Goal: Task Accomplishment & Management: Complete application form

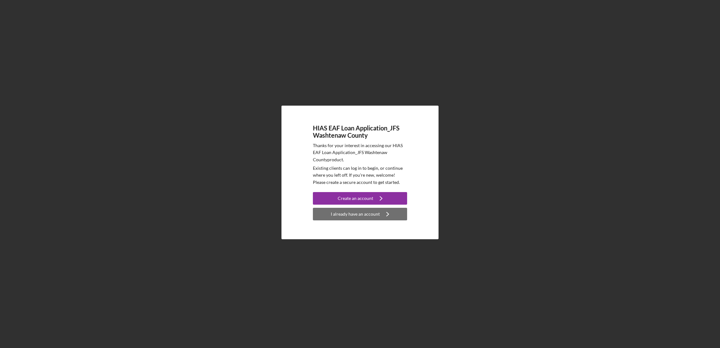
click at [357, 217] on div "I already have an account" at bounding box center [355, 214] width 49 height 13
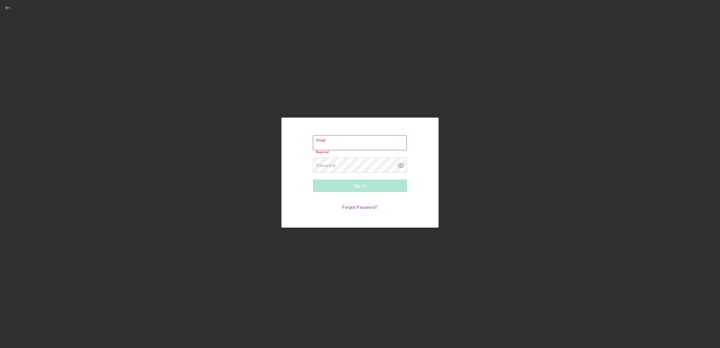
click at [347, 141] on label "Email" at bounding box center [361, 138] width 90 height 7
click at [347, 141] on input "Email" at bounding box center [360, 142] width 94 height 15
paste input "[EMAIL_ADDRESS][DOMAIN_NAME]"
type input "[EMAIL_ADDRESS][DOMAIN_NAME]"
click at [361, 206] on link "Forgot Password?" at bounding box center [360, 205] width 35 height 5
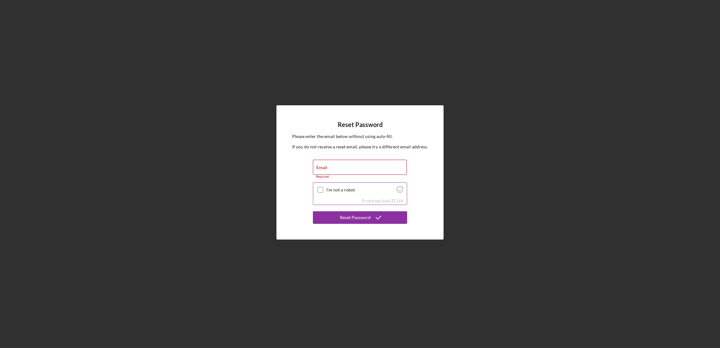
click at [321, 190] on input "I'm not a robot" at bounding box center [321, 190] width 6 height 6
checkbox input "true"
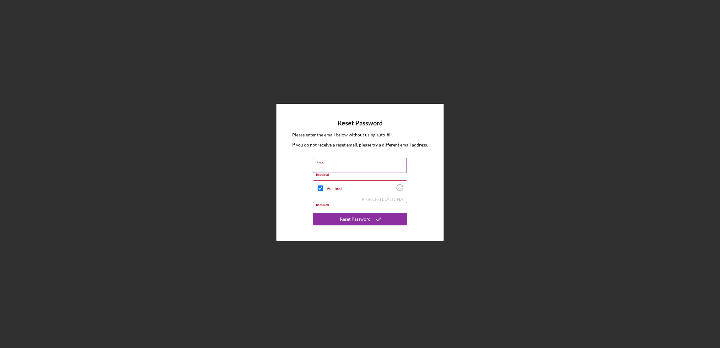
drag, startPoint x: 336, startPoint y: 164, endPoint x: 332, endPoint y: 166, distance: 5.1
click at [332, 166] on input "Email" at bounding box center [360, 165] width 94 height 15
paste input "[EMAIL_ADDRESS][DOMAIN_NAME]"
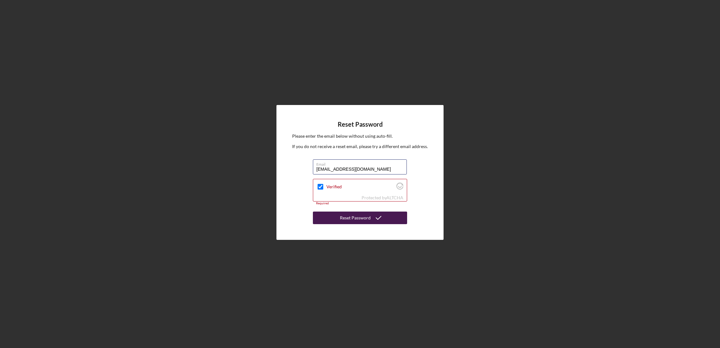
type input "[EMAIL_ADDRESS][DOMAIN_NAME]"
click at [362, 219] on div "Reset Password" at bounding box center [355, 217] width 31 height 13
click at [360, 217] on div "Reset Password" at bounding box center [355, 217] width 31 height 13
click at [343, 194] on div "Protected by [PERSON_NAME]" at bounding box center [360, 197] width 94 height 7
click at [322, 202] on div "Required" at bounding box center [360, 203] width 94 height 4
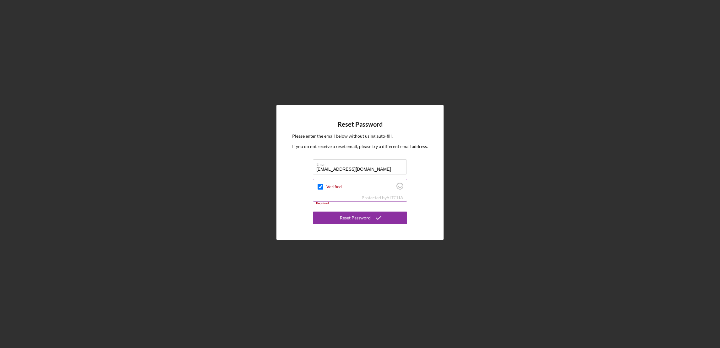
click at [323, 187] on input "Verified" at bounding box center [321, 187] width 6 height 6
checkbox input "true"
click at [357, 217] on div "Reset Password" at bounding box center [355, 217] width 31 height 13
click at [370, 168] on input "[EMAIL_ADDRESS][DOMAIN_NAME]" at bounding box center [360, 166] width 94 height 15
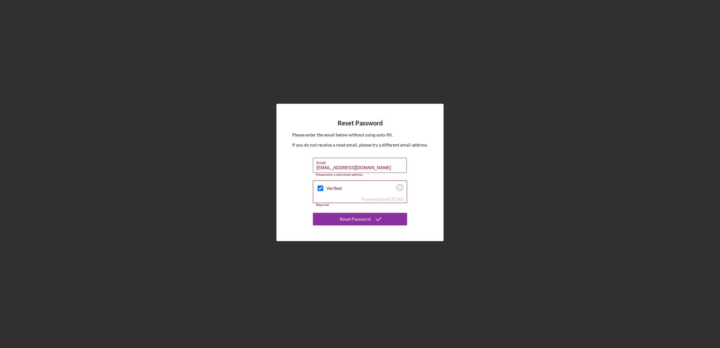
click at [353, 167] on input "[EMAIL_ADDRESS][DOMAIN_NAME]" at bounding box center [360, 165] width 94 height 15
click at [369, 167] on input "[EMAIL_ADDRESS][DOMAIN_NAME]" at bounding box center [360, 165] width 94 height 15
type input "[EMAIL_ADDRESS][DOMAIN_NAME]"
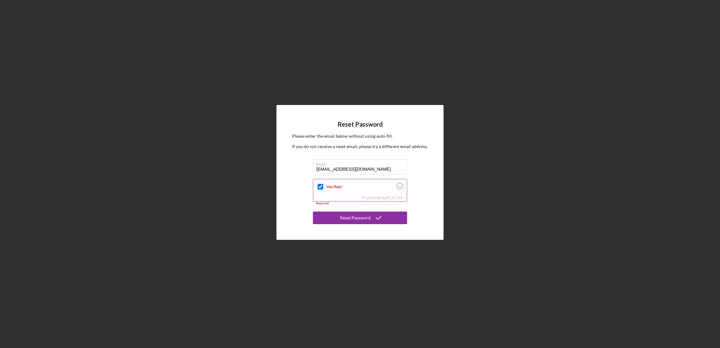
click at [321, 188] on input "Verified" at bounding box center [321, 187] width 6 height 6
checkbox input "true"
click at [348, 217] on div "Reset Password" at bounding box center [355, 217] width 31 height 13
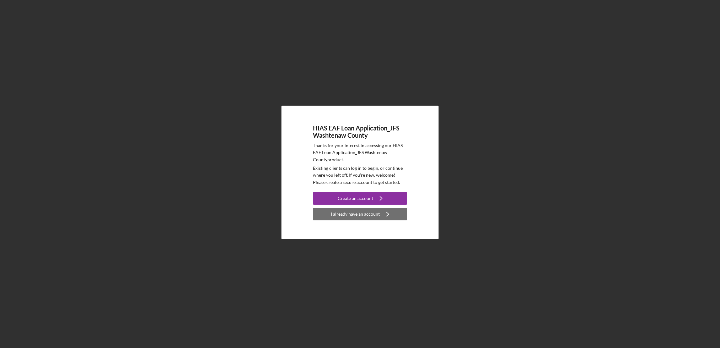
click at [373, 217] on div "I already have an account" at bounding box center [355, 214] width 49 height 13
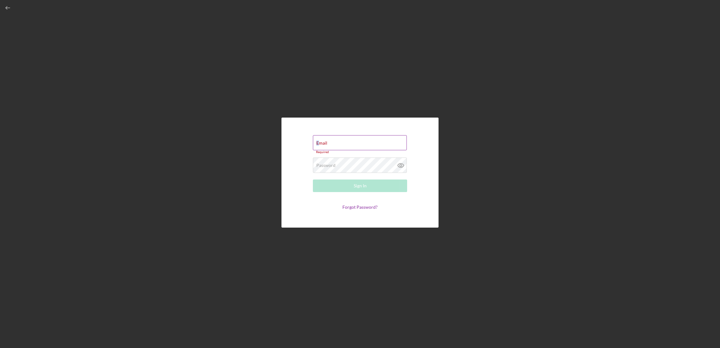
click at [318, 142] on label "Email" at bounding box center [321, 142] width 11 height 5
drag, startPoint x: 318, startPoint y: 142, endPoint x: 338, endPoint y: 148, distance: 21.7
click at [338, 148] on input "Email" at bounding box center [360, 142] width 94 height 15
paste input "[EMAIL_ADDRESS][DOMAIN_NAME]"
type input "[EMAIL_ADDRESS][DOMAIN_NAME]"
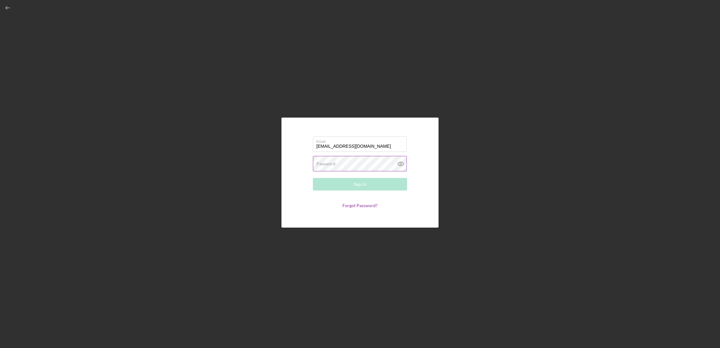
click at [334, 164] on label "Password" at bounding box center [325, 163] width 19 height 5
click at [359, 204] on link "Forgot Password?" at bounding box center [360, 205] width 35 height 5
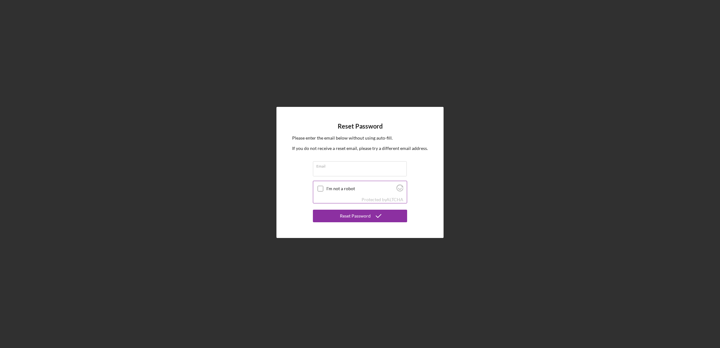
click at [320, 186] on div at bounding box center [321, 189] width 8 height 8
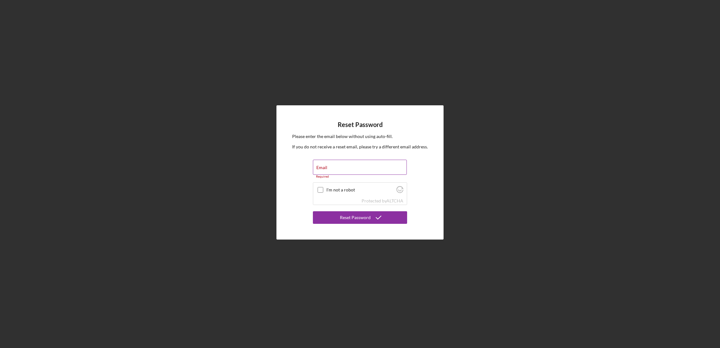
click at [326, 168] on label "Email" at bounding box center [321, 167] width 11 height 5
click at [326, 168] on input "Email" at bounding box center [360, 167] width 94 height 15
paste input "[EMAIL_ADDRESS][DOMAIN_NAME]"
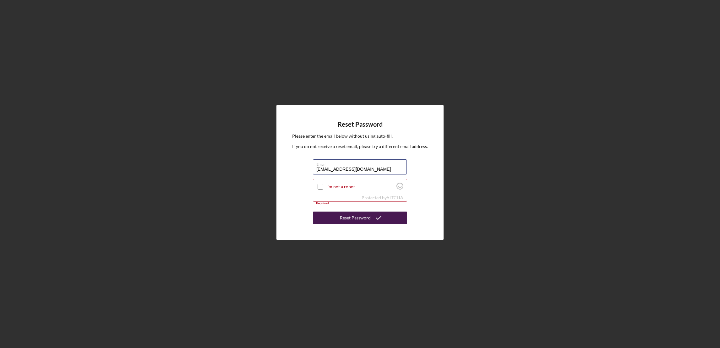
type input "[EMAIL_ADDRESS][DOMAIN_NAME]"
click at [354, 217] on div "Reset Password" at bounding box center [355, 217] width 31 height 13
click at [320, 187] on input "I'm not a robot" at bounding box center [321, 187] width 6 height 6
checkbox input "true"
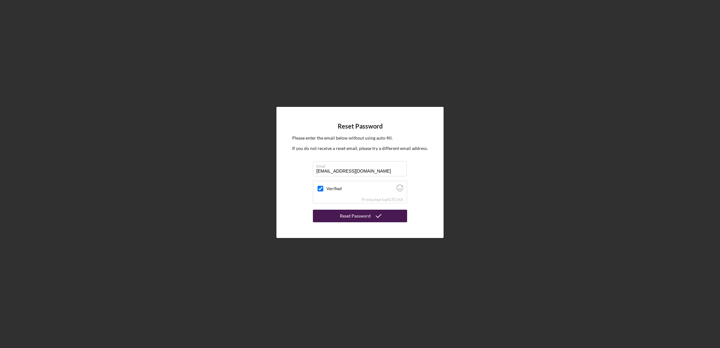
click at [348, 214] on div "Reset Password" at bounding box center [355, 216] width 31 height 13
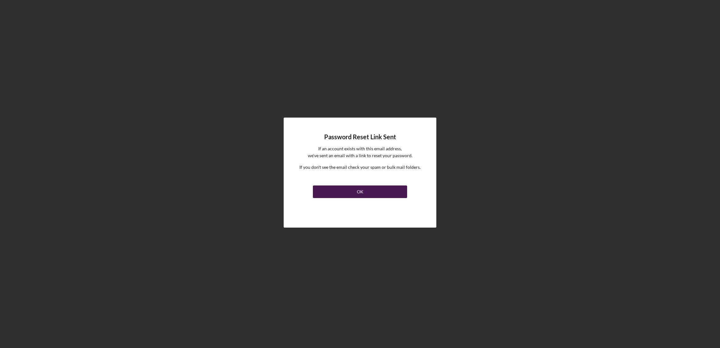
click at [376, 190] on button "OK" at bounding box center [360, 191] width 94 height 13
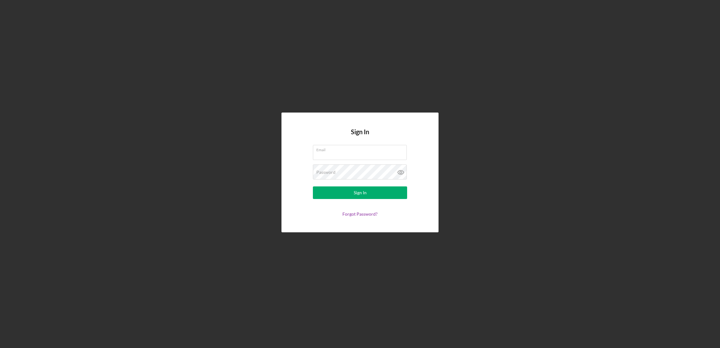
click at [513, 156] on div "Sign In Email Password Sign In Forgot Password?" at bounding box center [360, 172] width 714 height 345
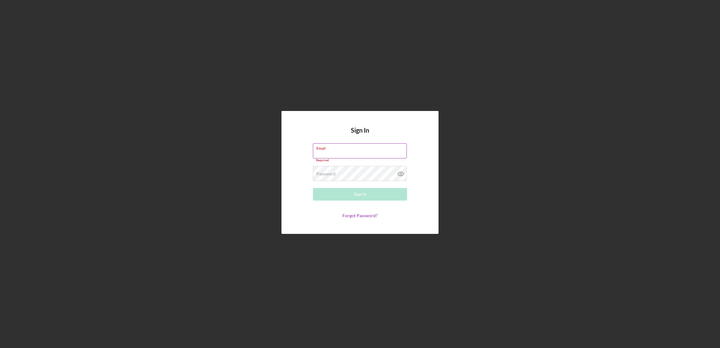
click at [347, 152] on input "Email" at bounding box center [360, 150] width 94 height 15
paste input "[EMAIL_ADDRESS][DOMAIN_NAME]"
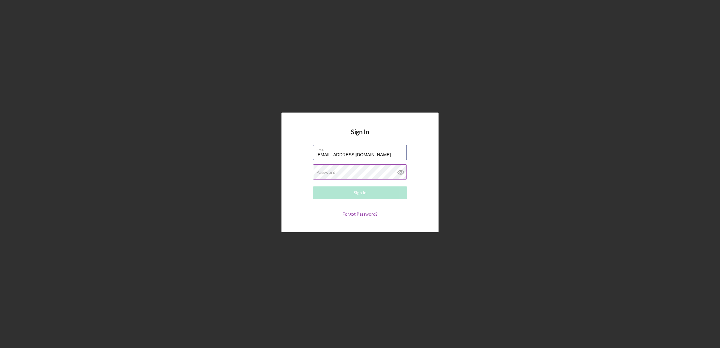
type input "[EMAIL_ADDRESS][DOMAIN_NAME]"
click at [323, 192] on button "Sign In" at bounding box center [360, 192] width 94 height 13
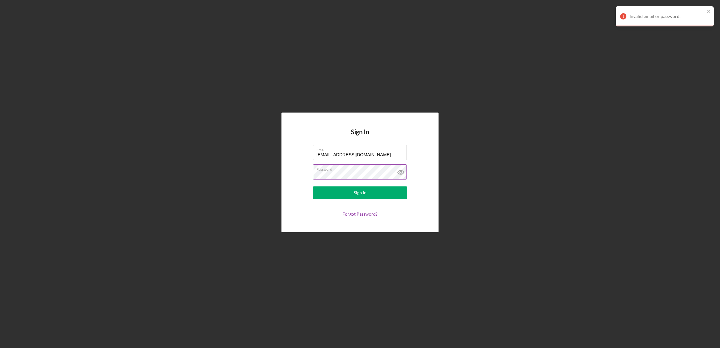
click at [400, 172] on icon at bounding box center [401, 172] width 2 height 2
click at [634, 184] on div "Sign In Email [EMAIL_ADDRESS][DOMAIN_NAME] Password Sign In Forgot Password?" at bounding box center [360, 172] width 714 height 345
click at [308, 174] on form "Email [EMAIL_ADDRESS][DOMAIN_NAME] Password Sign In Forgot Password?" at bounding box center [360, 181] width 126 height 72
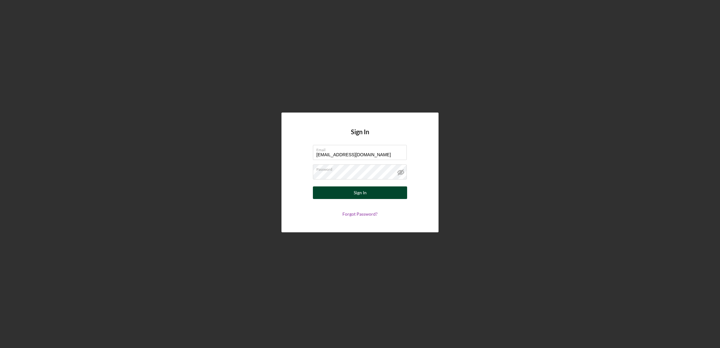
click at [329, 191] on button "Sign In" at bounding box center [360, 192] width 94 height 13
click at [344, 194] on button "Sign In" at bounding box center [360, 192] width 94 height 13
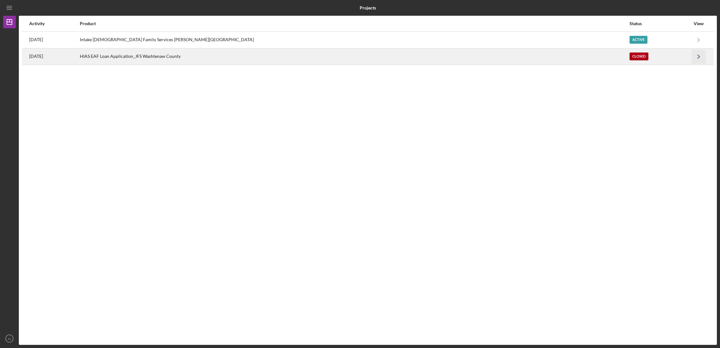
click at [697, 58] on icon "Icon/Navigate" at bounding box center [699, 56] width 14 height 14
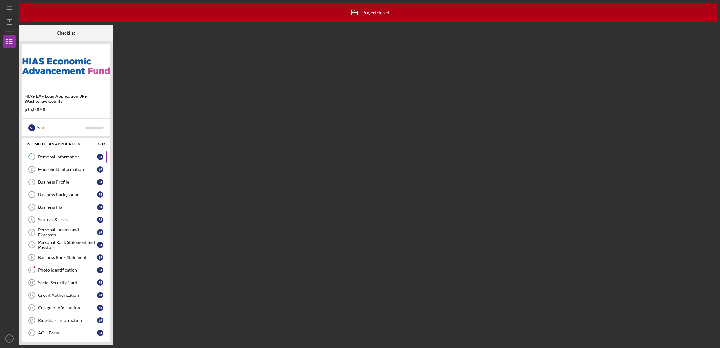
click at [63, 158] on div "Personal Information" at bounding box center [67, 156] width 59 height 5
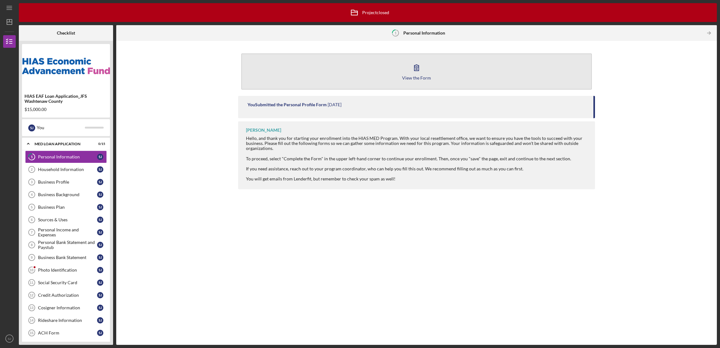
click at [413, 80] on button "View the Form Form" at bounding box center [416, 71] width 350 height 36
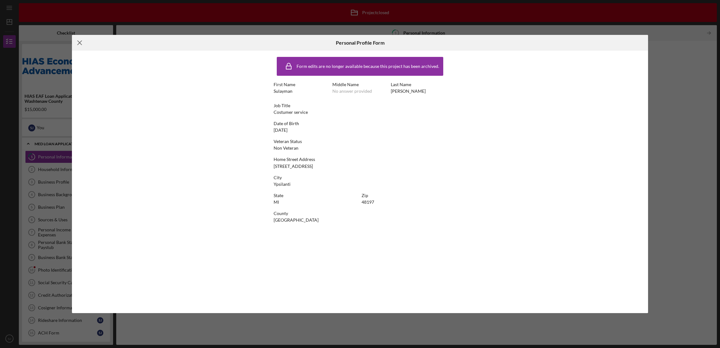
click at [79, 43] on line at bounding box center [80, 43] width 4 height 4
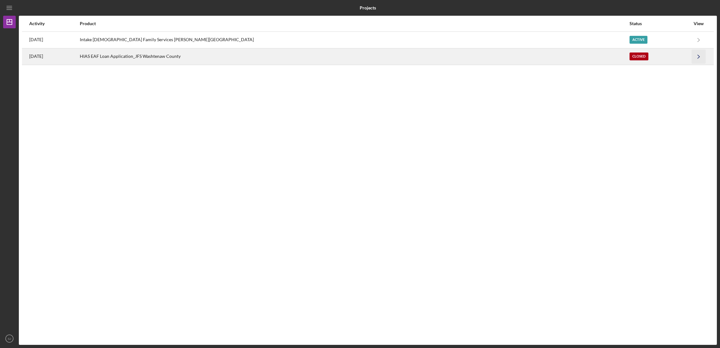
click at [694, 55] on icon "Icon/Navigate" at bounding box center [699, 56] width 14 height 14
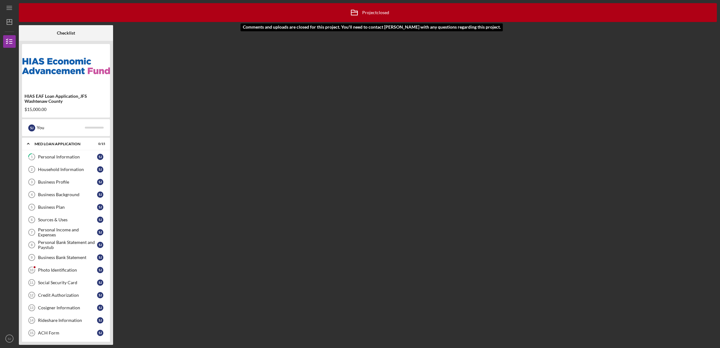
click at [359, 13] on icon "Icon/Archived" at bounding box center [355, 13] width 16 height 16
click at [358, 14] on icon "Icon/Archived" at bounding box center [355, 13] width 16 height 16
click at [358, 13] on icon "Icon/Archived" at bounding box center [355, 13] width 16 height 16
click at [8, 22] on line "button" at bounding box center [9, 22] width 5 height 0
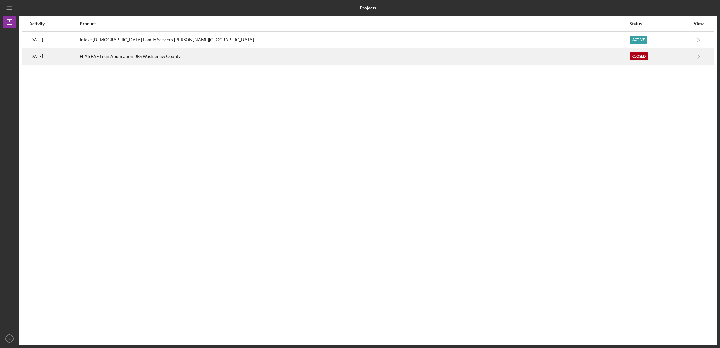
click at [207, 59] on div "HIAS EAF Loan Application_JFS Washtenaw County" at bounding box center [354, 57] width 549 height 16
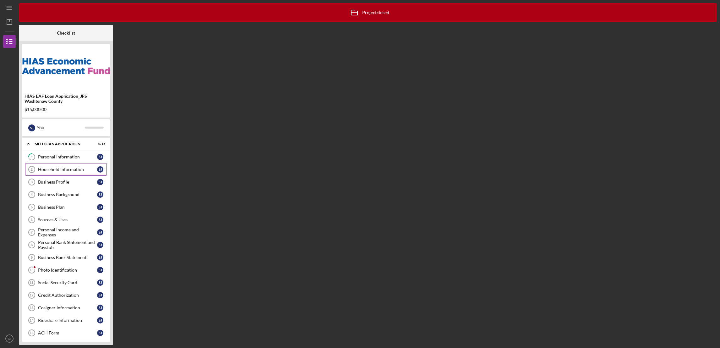
click at [62, 172] on div "Household Information" at bounding box center [67, 169] width 59 height 5
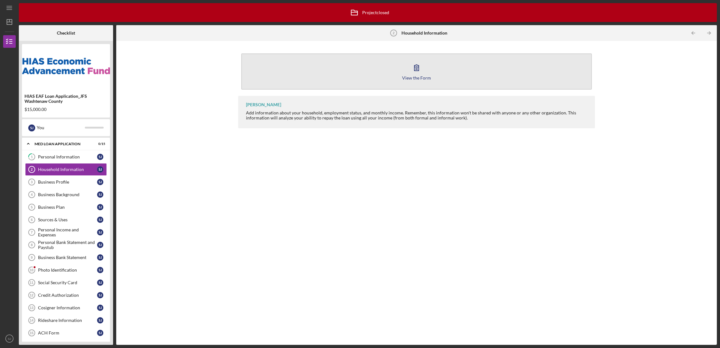
click at [418, 81] on button "View the Form Form" at bounding box center [416, 71] width 350 height 36
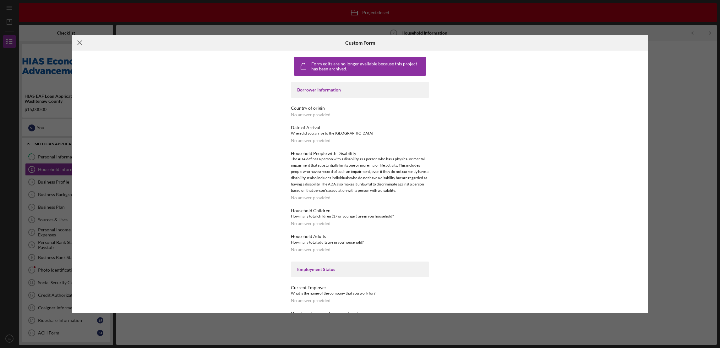
click at [79, 44] on icon "Icon/Menu Close" at bounding box center [80, 43] width 16 height 16
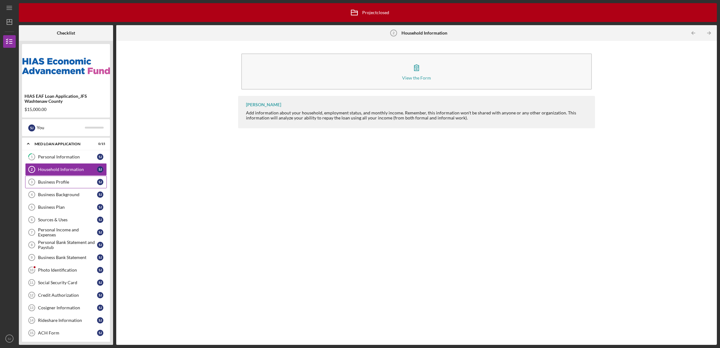
click at [66, 179] on link "Business Profile 3 Business Profile [PERSON_NAME]" at bounding box center [66, 182] width 82 height 13
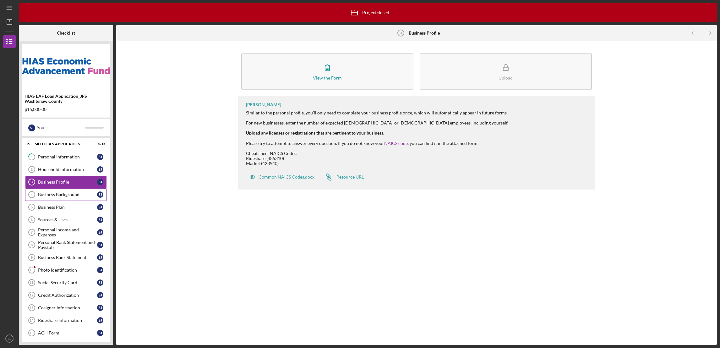
click at [47, 197] on div "Business Background" at bounding box center [67, 194] width 59 height 5
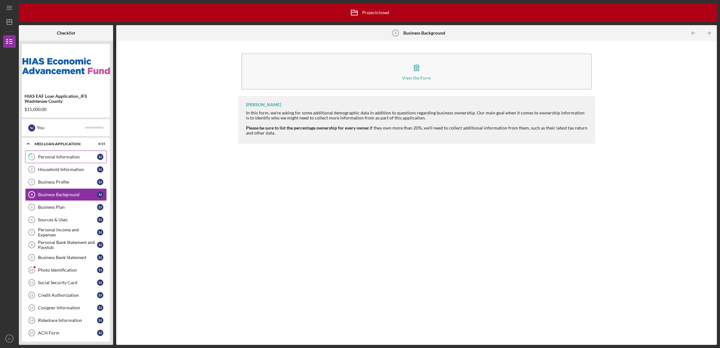
click at [56, 156] on div "Personal Information" at bounding box center [67, 156] width 59 height 5
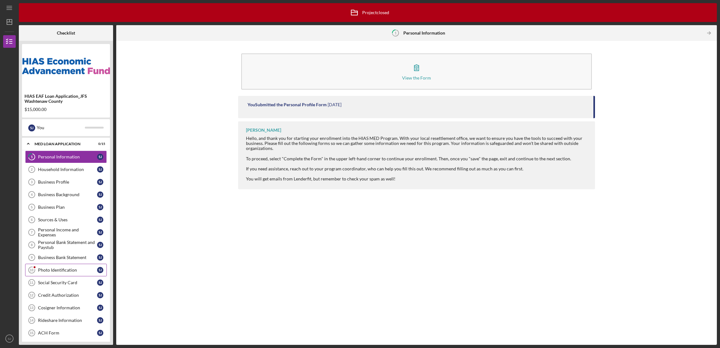
click at [64, 270] on div "Photo Identification" at bounding box center [67, 269] width 59 height 5
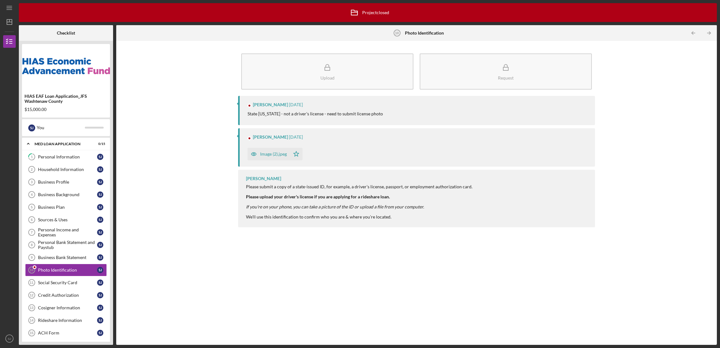
click at [279, 151] on div "Image (2).jpeg" at bounding box center [273, 153] width 27 height 5
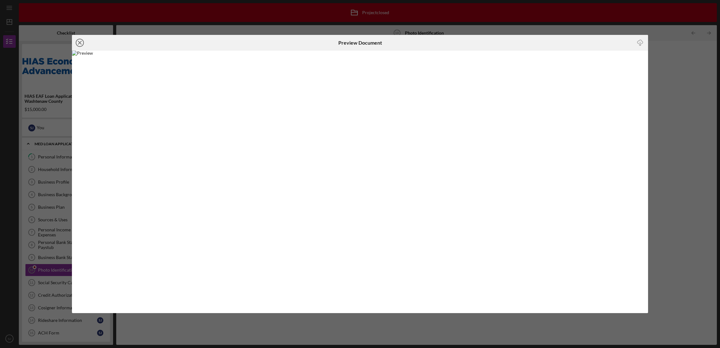
click at [79, 44] on icon "Icon/Close" at bounding box center [80, 43] width 16 height 16
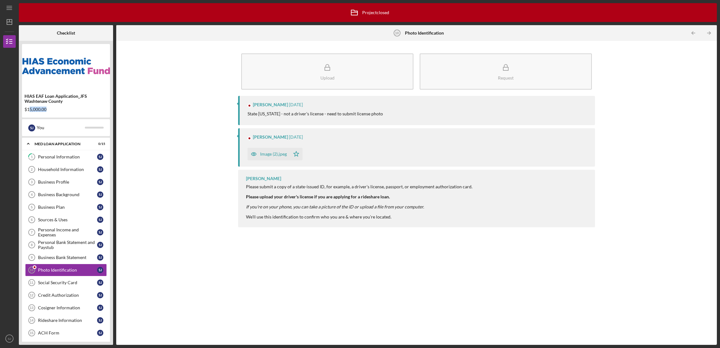
drag, startPoint x: 54, startPoint y: 109, endPoint x: 29, endPoint y: 112, distance: 24.9
click at [29, 112] on div "$15,000.00" at bounding box center [66, 109] width 83 height 5
drag, startPoint x: 29, startPoint y: 112, endPoint x: 54, endPoint y: 112, distance: 25.5
click at [54, 112] on div "$15,000.00" at bounding box center [66, 109] width 83 height 5
click at [63, 110] on div "$15,000.00" at bounding box center [66, 109] width 83 height 5
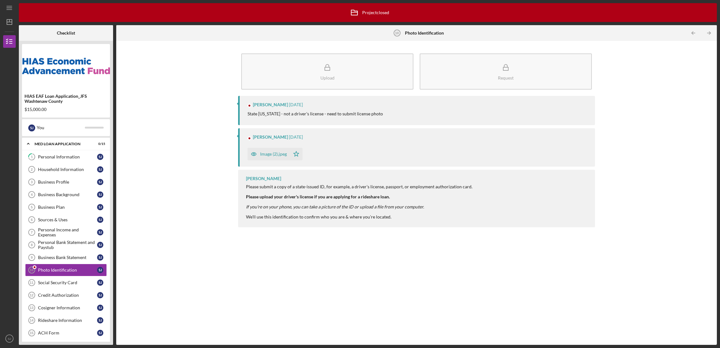
click at [176, 95] on div "Upload Request [PERSON_NAME] [DATE] State [US_STATE] - not a driver's license -…" at bounding box center [416, 193] width 595 height 298
click at [77, 284] on div "Social Security Card" at bounding box center [67, 282] width 59 height 5
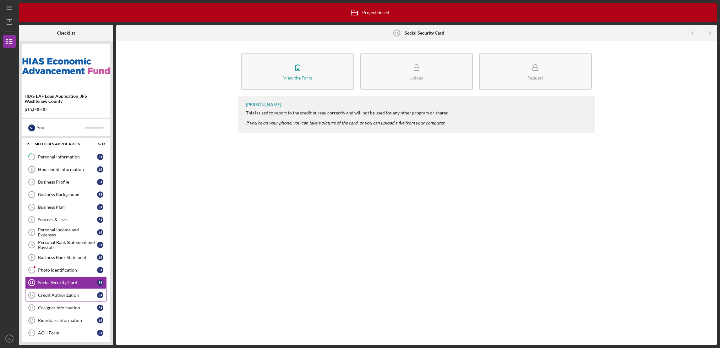
click at [63, 298] on div "Credit Authorization" at bounding box center [67, 295] width 59 height 5
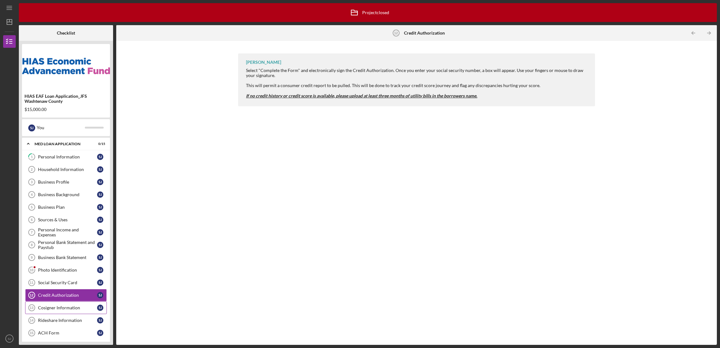
click at [65, 307] on div "Cosigner Information" at bounding box center [67, 307] width 59 height 5
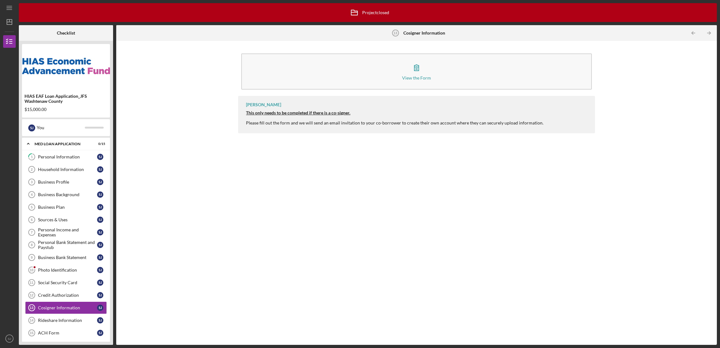
click at [36, 109] on div "$15,000.00" at bounding box center [66, 109] width 83 height 5
drag, startPoint x: 50, startPoint y: 109, endPoint x: 22, endPoint y: 109, distance: 28.0
click at [22, 109] on div "HIAS EAF Loan Application_JFS Washtenaw County $15,000.00" at bounding box center [66, 102] width 88 height 23
drag, startPoint x: 22, startPoint y: 109, endPoint x: 59, endPoint y: 108, distance: 37.4
click at [59, 108] on div "$15,000.00" at bounding box center [66, 109] width 83 height 5
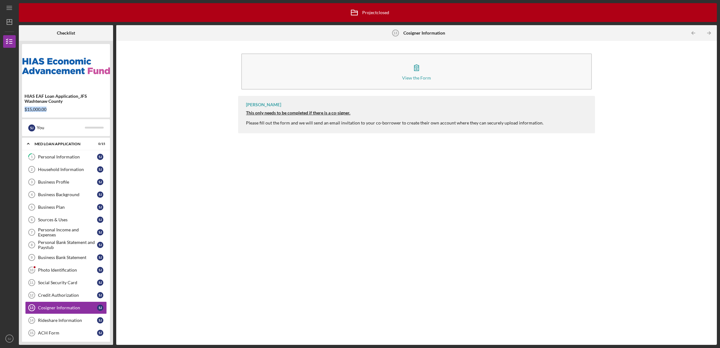
click at [59, 113] on div "HIAS EAF Loan Application_JFS Washtenaw County $15,000.00" at bounding box center [66, 102] width 88 height 23
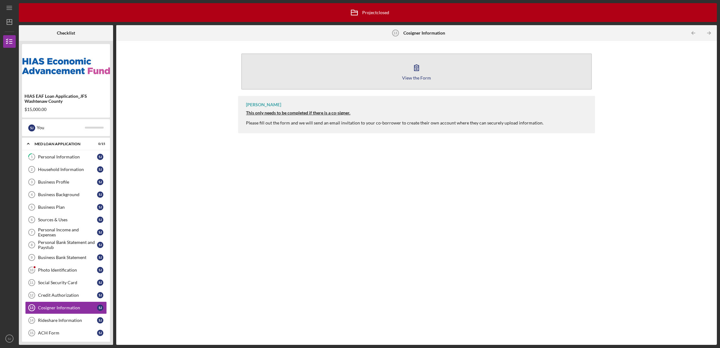
click at [418, 77] on div "View the Form" at bounding box center [416, 77] width 29 height 5
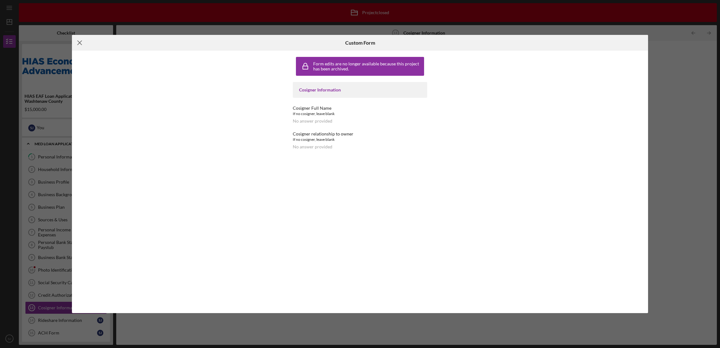
click at [82, 44] on icon "Icon/Menu Close" at bounding box center [80, 43] width 16 height 16
